Goal: Information Seeking & Learning: Understand process/instructions

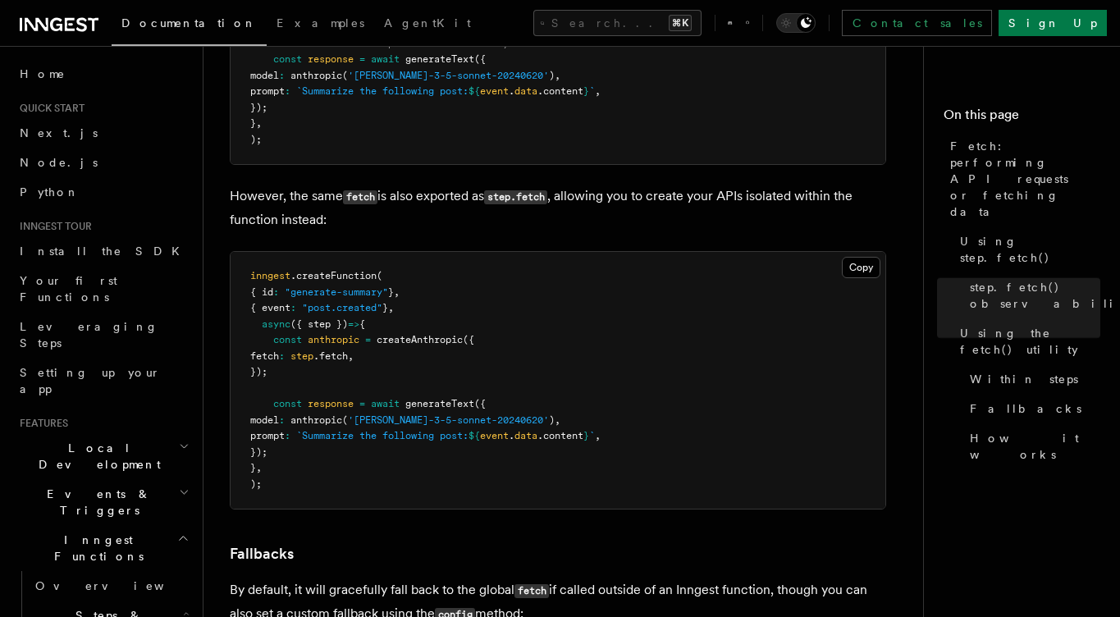
scroll to position [2781, 0]
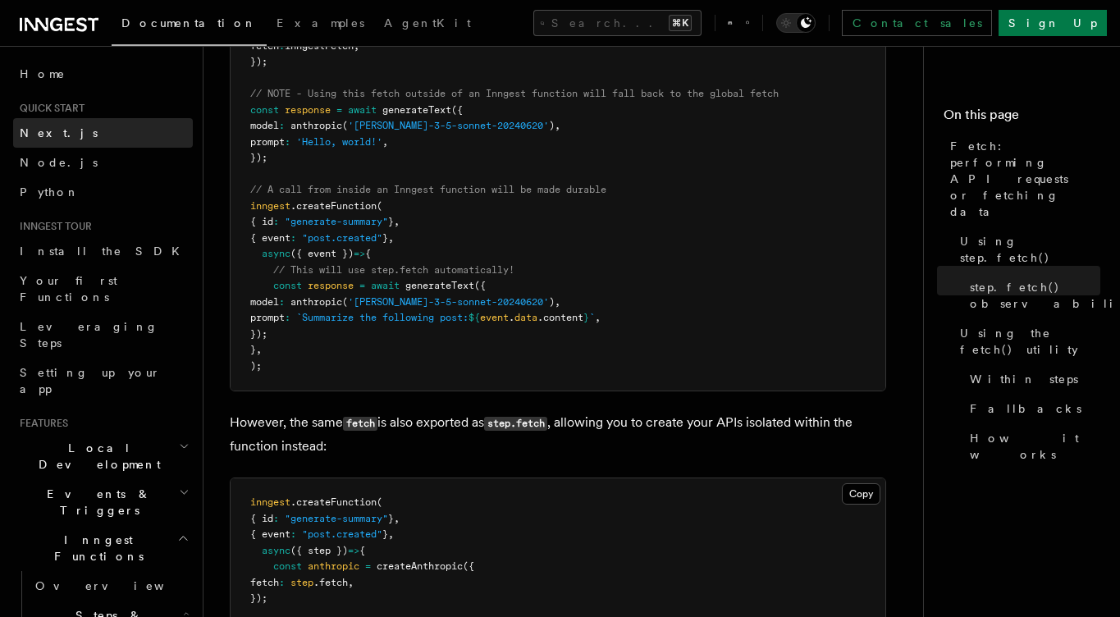
click at [101, 144] on link "Next.js" at bounding box center [103, 133] width 180 height 30
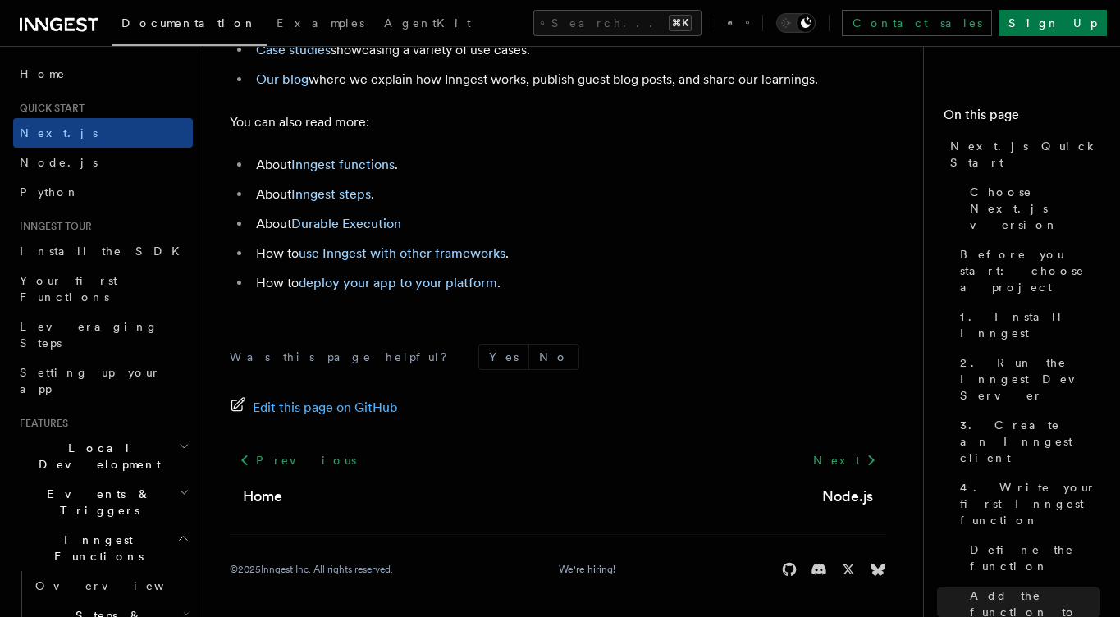
scroll to position [10447, 0]
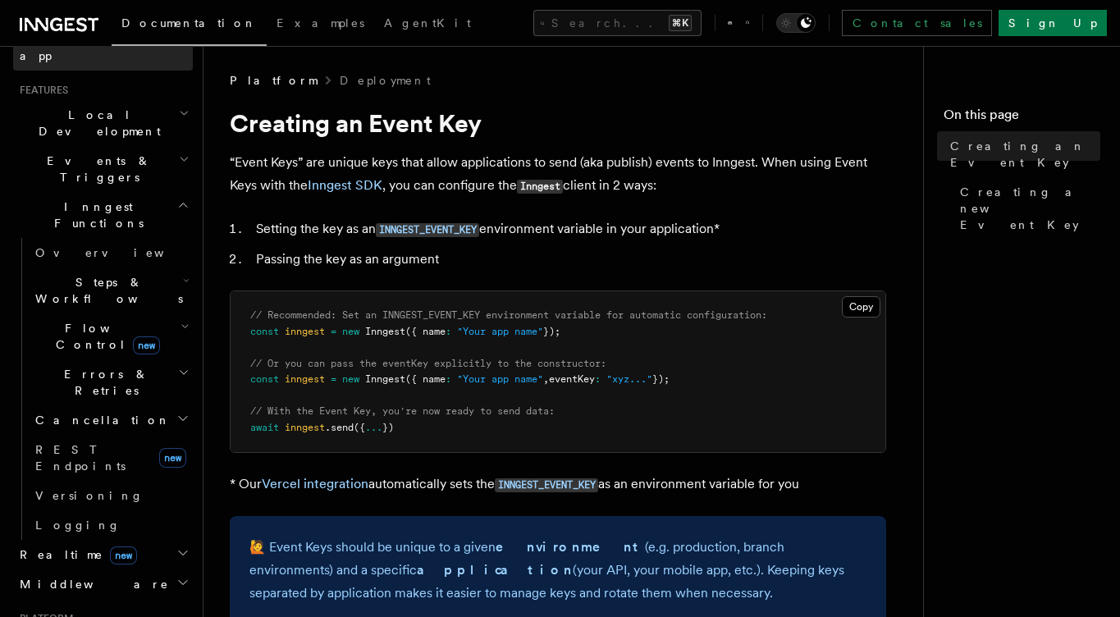
scroll to position [329, 0]
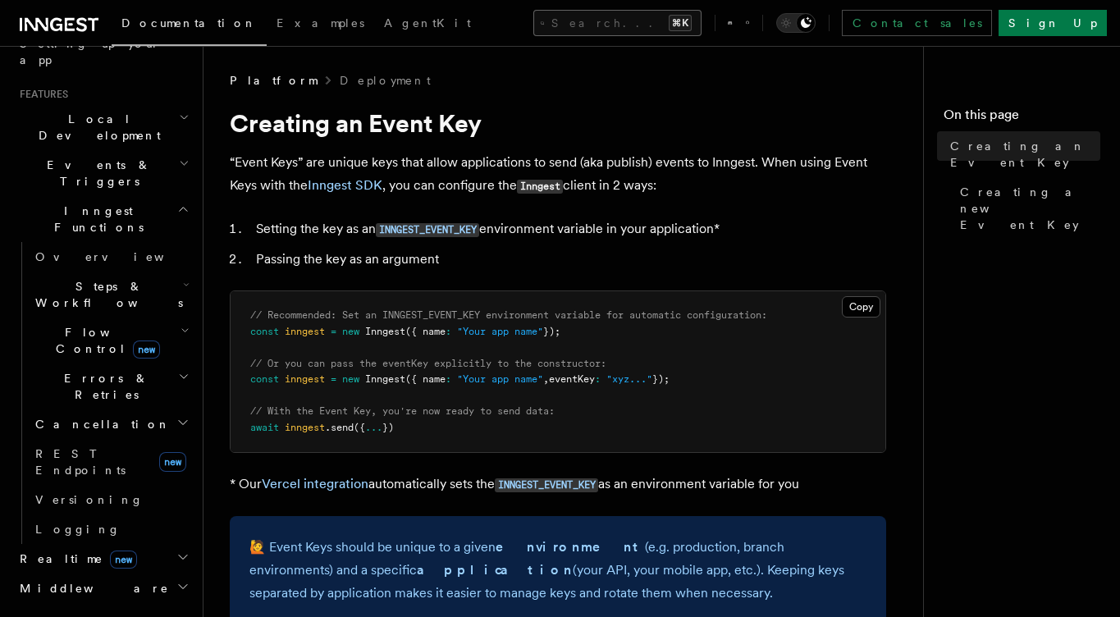
click at [589, 32] on button "Search... ⌘K" at bounding box center [618, 23] width 168 height 26
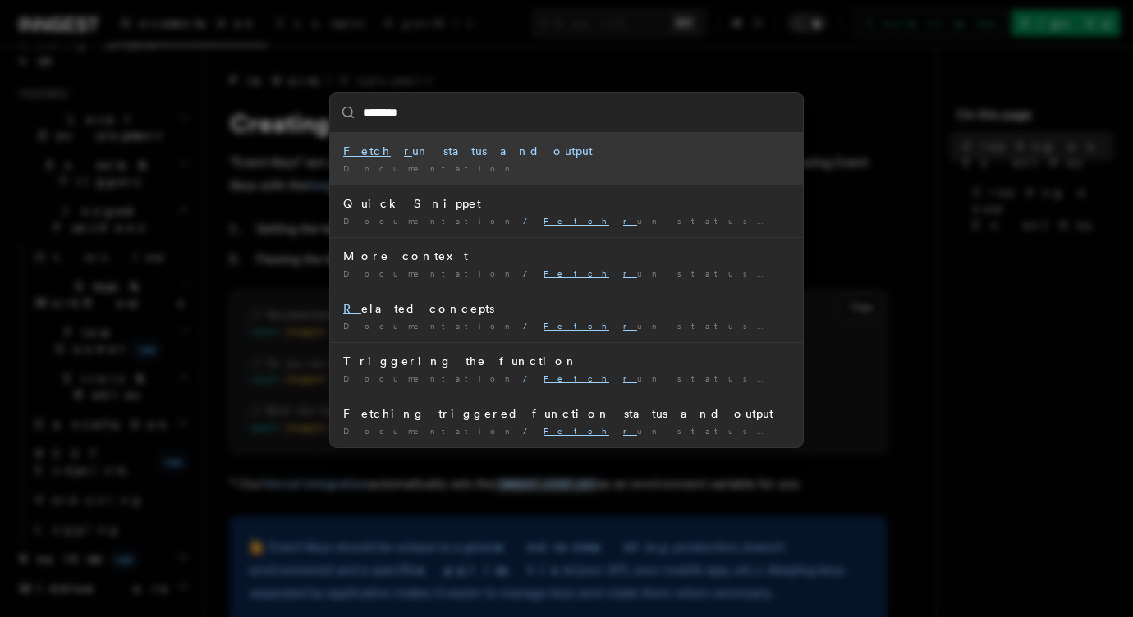
type input "*********"
click at [490, 143] on div "Fetch run status and output" at bounding box center [566, 151] width 447 height 16
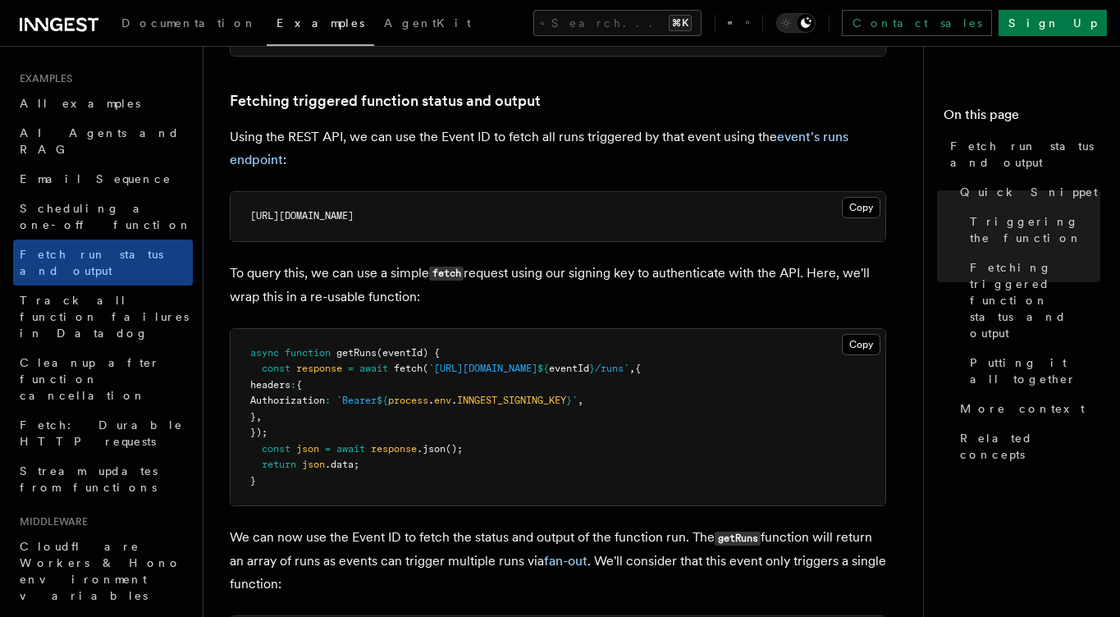
scroll to position [911, 0]
click at [856, 208] on button "Copy Copied" at bounding box center [861, 208] width 39 height 21
